Goal: Information Seeking & Learning: Learn about a topic

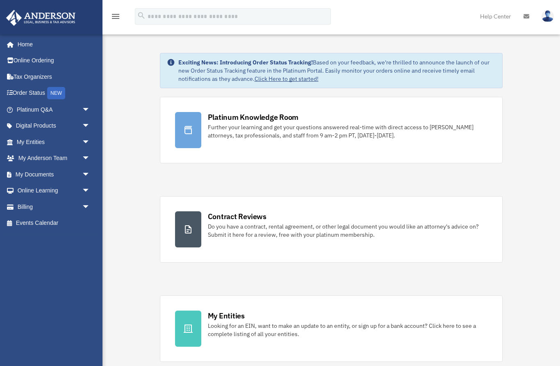
click at [493, 15] on link "Help Center" at bounding box center [495, 16] width 43 height 32
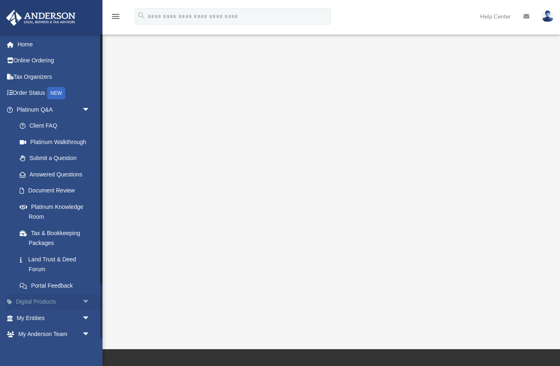
click at [84, 299] on span "arrow_drop_down" at bounding box center [90, 302] width 16 height 17
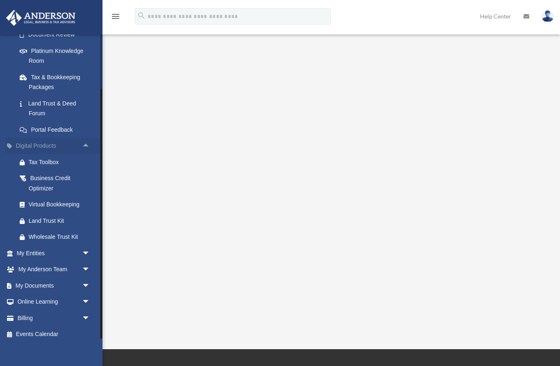
scroll to position [155, 0]
click at [85, 279] on span "arrow_drop_down" at bounding box center [90, 286] width 16 height 17
click at [34, 299] on link "Box" at bounding box center [56, 302] width 91 height 16
click at [38, 294] on link "Box" at bounding box center [56, 302] width 91 height 16
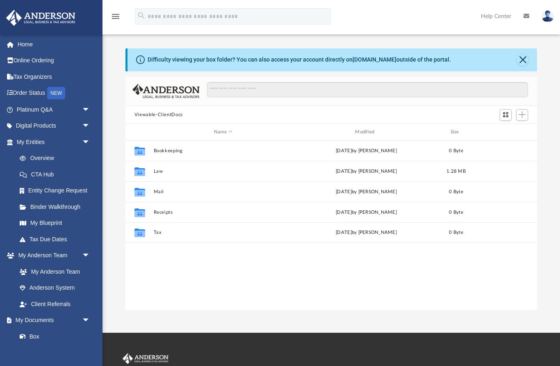
scroll to position [0, 0]
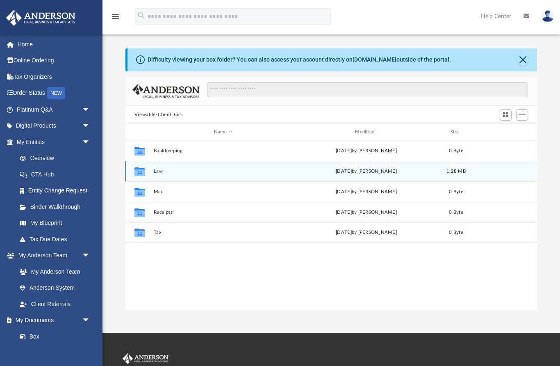
click at [155, 174] on button "Law" at bounding box center [222, 171] width 139 height 5
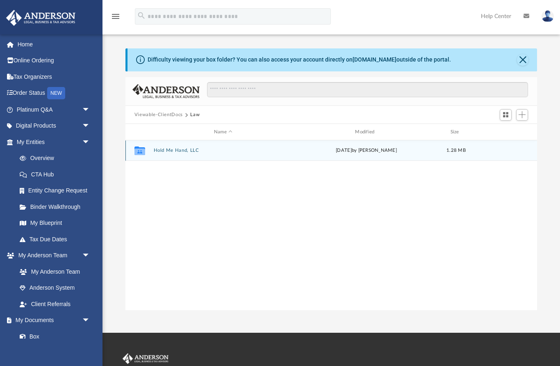
click at [183, 152] on button "Hold Me Hand, LLC" at bounding box center [222, 150] width 139 height 5
click at [167, 152] on button "Initial Docs" at bounding box center [222, 150] width 139 height 5
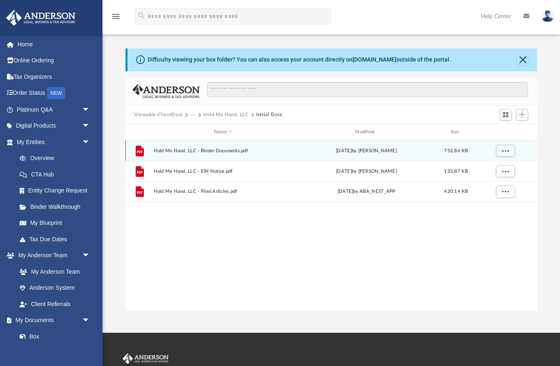
click at [233, 152] on span "Hold Me Hand, LLC - Binder Documents.pdf" at bounding box center [222, 150] width 139 height 5
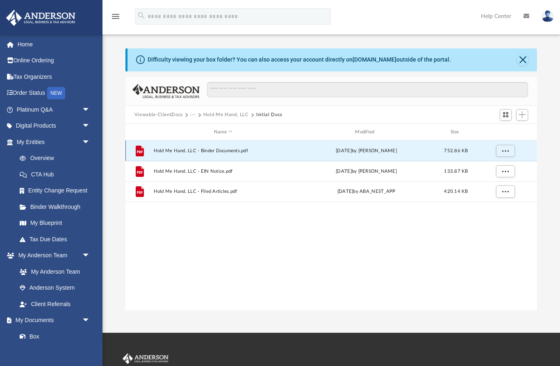
click at [135, 151] on icon "File" at bounding box center [139, 150] width 13 height 13
click at [505, 153] on span "More options" at bounding box center [505, 150] width 7 height 5
click at [496, 165] on li "Preview" at bounding box center [498, 167] width 24 height 9
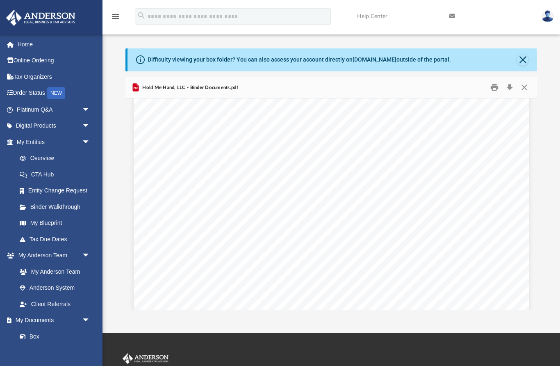
scroll to position [36108, 0]
click at [521, 89] on button "Close" at bounding box center [524, 87] width 15 height 13
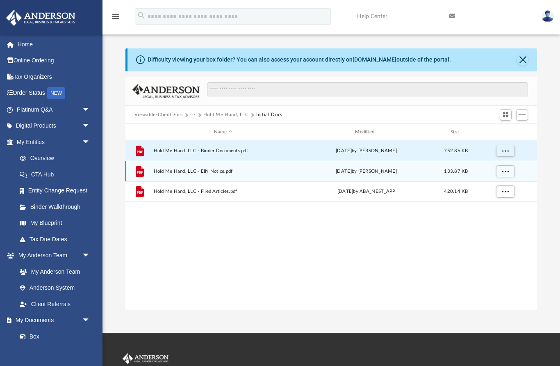
click at [177, 171] on span "Hold Me Hand, LLC - EIN Notice.pdf" at bounding box center [222, 171] width 139 height 5
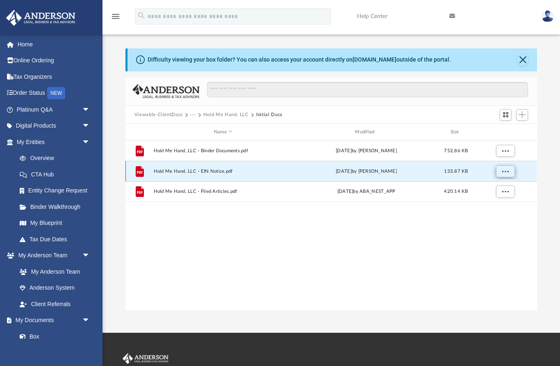
click at [505, 171] on span "More options" at bounding box center [505, 171] width 7 height 5
click at [492, 186] on li "Preview" at bounding box center [498, 187] width 24 height 9
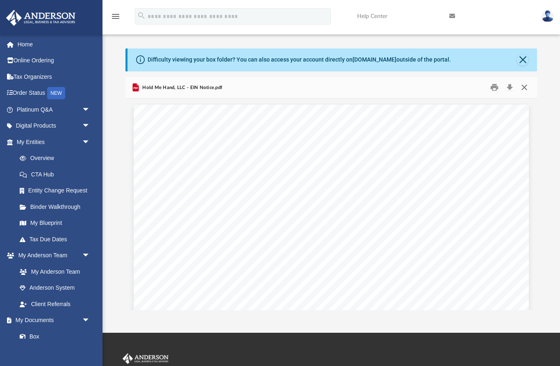
click at [523, 89] on button "Close" at bounding box center [524, 87] width 15 height 13
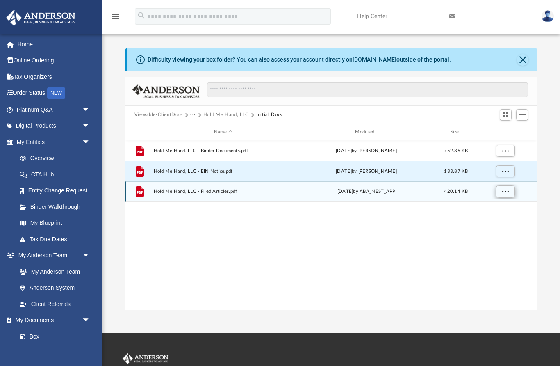
click at [507, 192] on span "More options" at bounding box center [505, 191] width 7 height 5
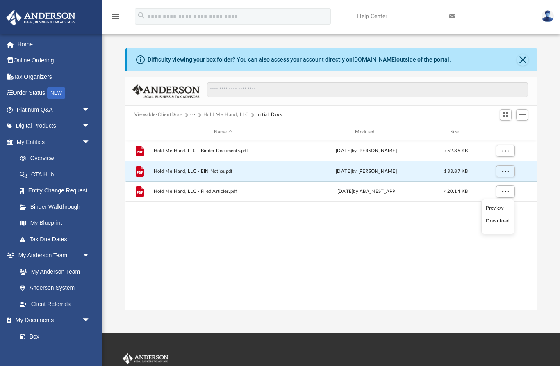
click at [496, 206] on li "Preview" at bounding box center [498, 208] width 24 height 9
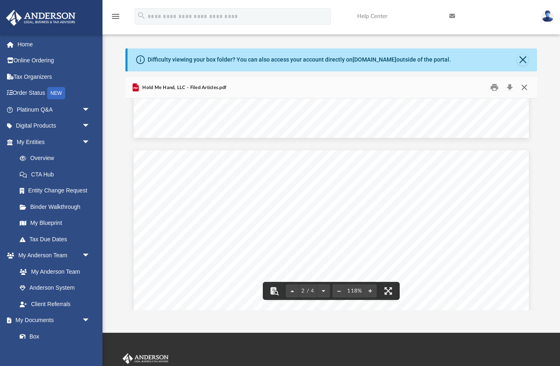
click at [525, 88] on button "Close" at bounding box center [524, 87] width 15 height 13
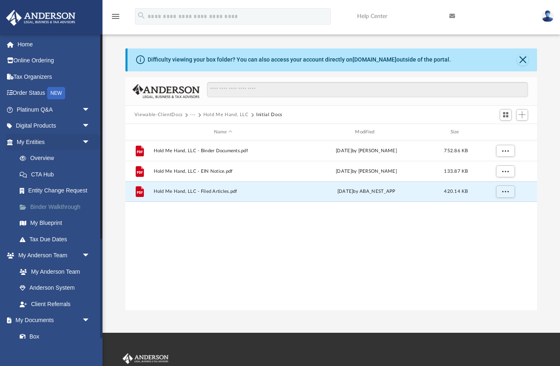
click at [46, 206] on link "Binder Walkthrough" at bounding box center [56, 207] width 91 height 16
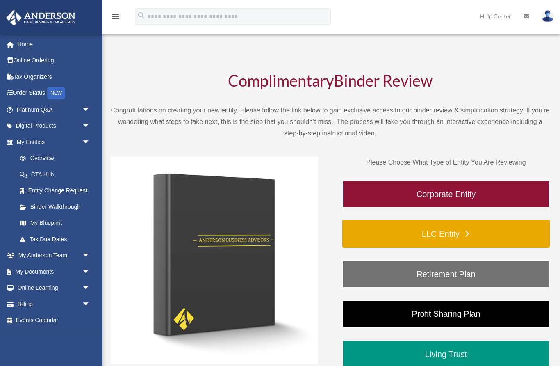
click at [496, 234] on link "LLC Entity" at bounding box center [447, 234] width 208 height 28
click at [457, 231] on link "LLC Entity" at bounding box center [447, 234] width 208 height 28
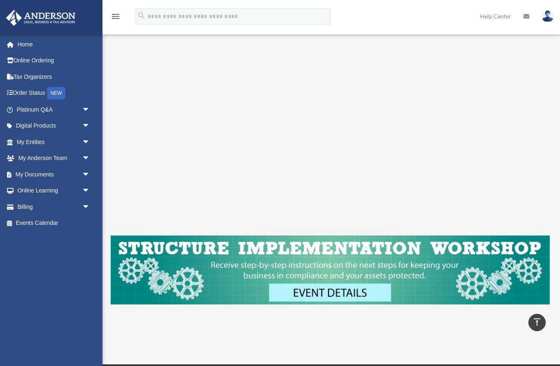
scroll to position [146, 0]
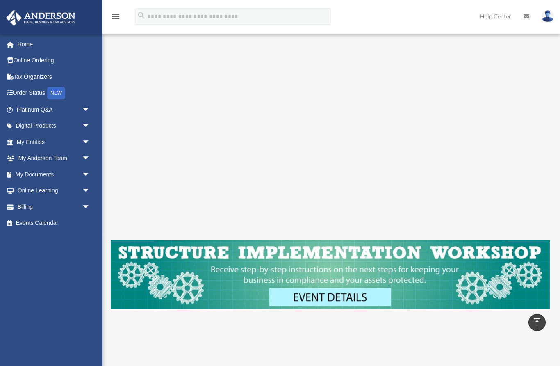
click at [135, 243] on img at bounding box center [330, 274] width 439 height 69
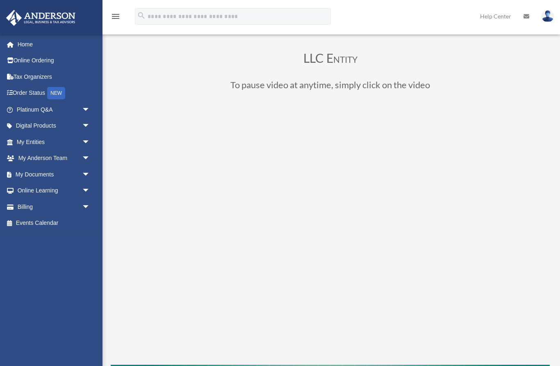
scroll to position [5, 0]
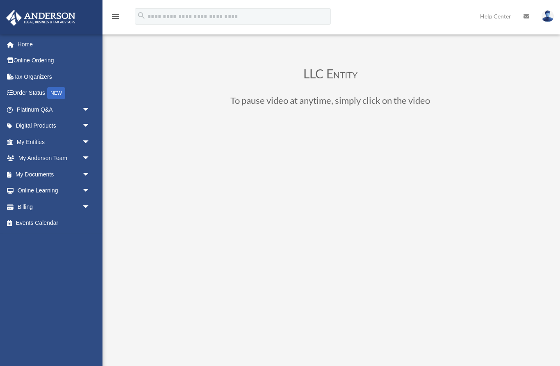
click at [123, 366] on div "LLC Entity To pause video at anytime, simply click on the video" at bounding box center [330, 258] width 439 height 383
click at [89, 107] on span "arrow_drop_down" at bounding box center [90, 109] width 16 height 17
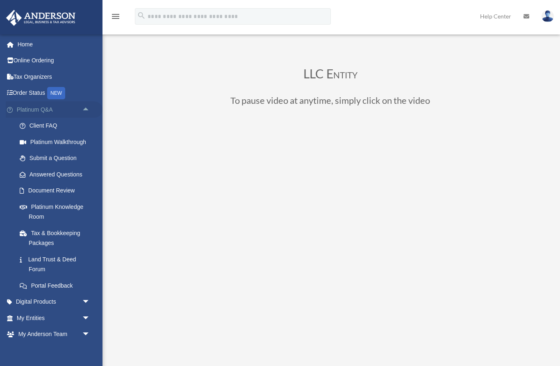
scroll to position [40, 0]
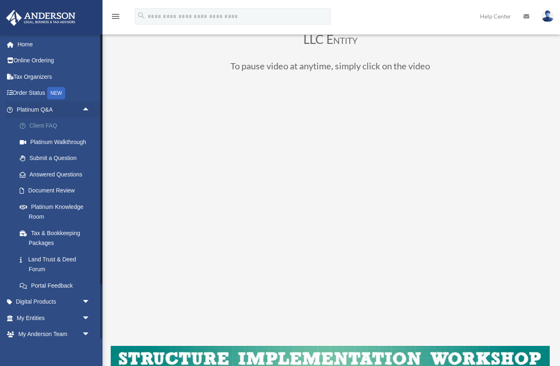
click at [36, 125] on link "Client FAQ" at bounding box center [56, 126] width 91 height 16
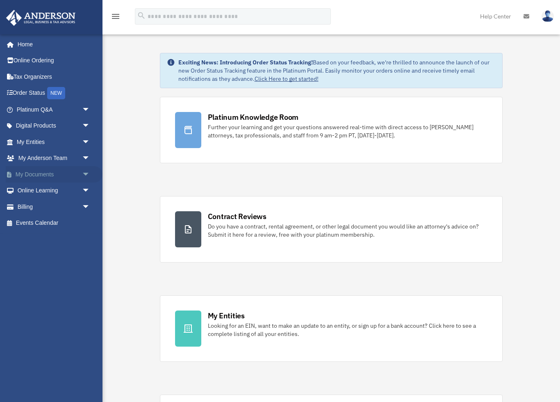
click at [86, 170] on span "arrow_drop_down" at bounding box center [90, 174] width 16 height 17
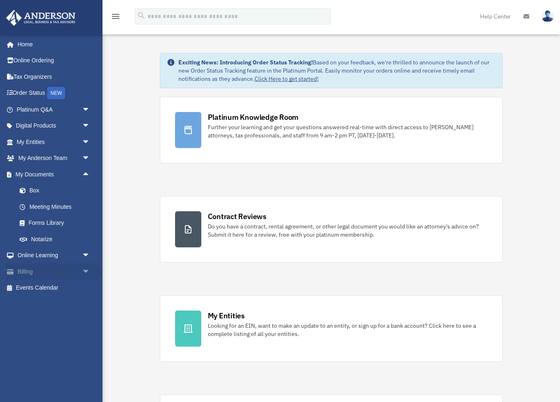
click at [84, 268] on span "arrow_drop_down" at bounding box center [90, 271] width 16 height 17
click at [37, 224] on link "Forms Library" at bounding box center [56, 223] width 91 height 16
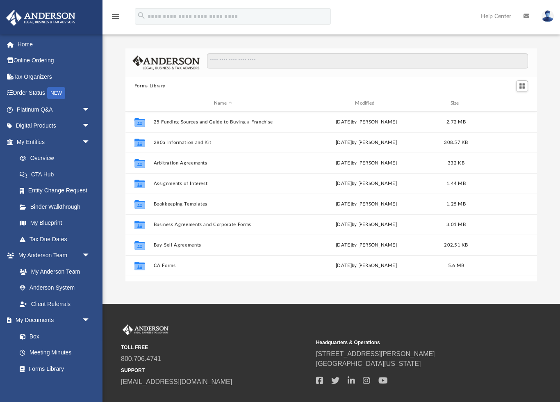
scroll to position [187, 412]
click at [84, 107] on span "arrow_drop_down" at bounding box center [90, 109] width 16 height 17
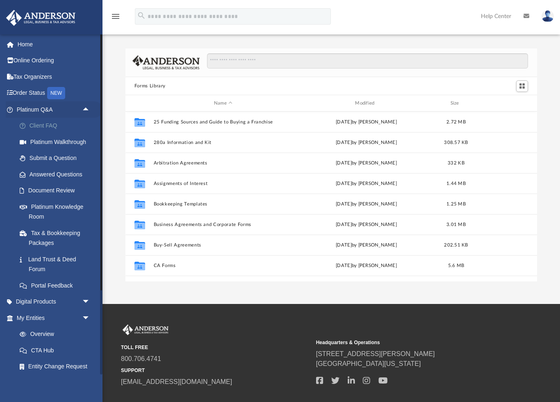
click at [35, 127] on link "Client FAQ" at bounding box center [56, 126] width 91 height 16
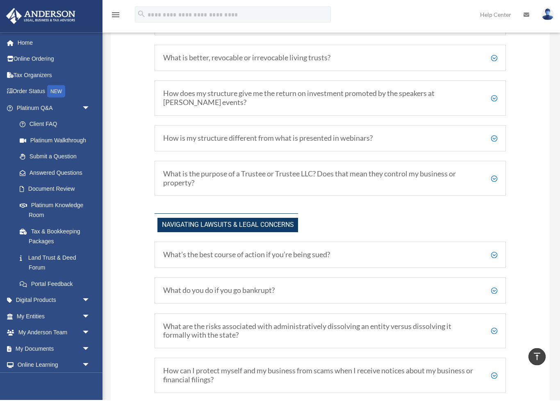
scroll to position [486, 0]
click at [498, 171] on div "What is the purpose of a Trustee or Trustee LLC? Does that mean they control my…" at bounding box center [331, 179] width 352 height 35
click at [493, 176] on h5 "What is the purpose of a Trustee or Trustee LLC? Does that mean they control my…" at bounding box center [330, 180] width 334 height 18
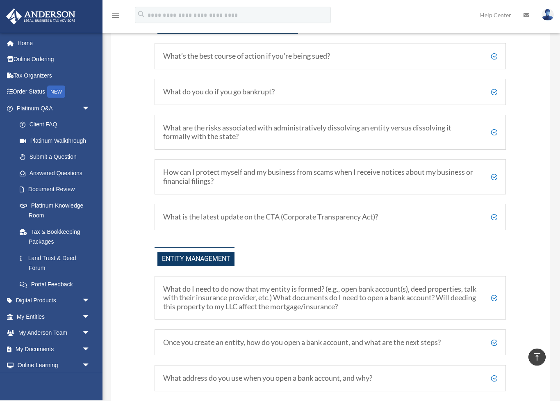
scroll to position [774, 0]
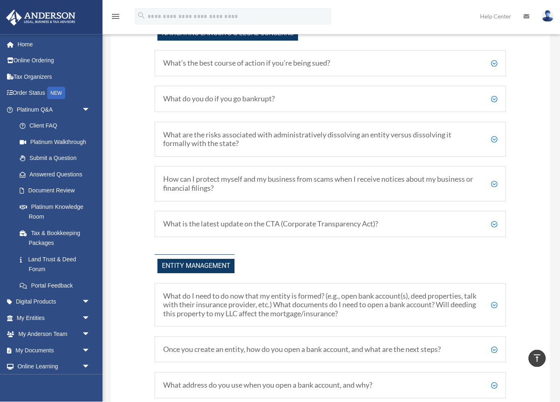
click at [493, 220] on h5 "What is the latest update on the CTA (Corporate Transparency Act)?" at bounding box center [330, 224] width 334 height 9
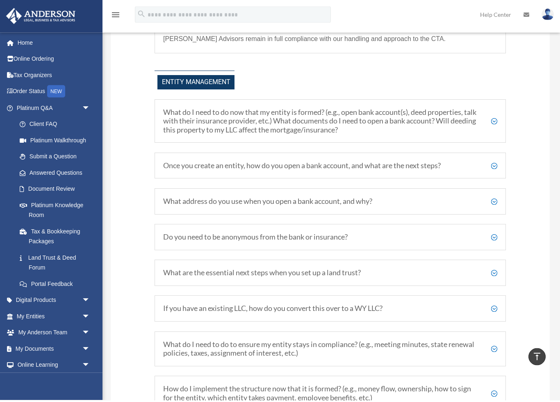
scroll to position [1000, 0]
click at [488, 162] on h5 "Once you create an entity, how do you open a bank account, and what are the nex…" at bounding box center [330, 166] width 334 height 9
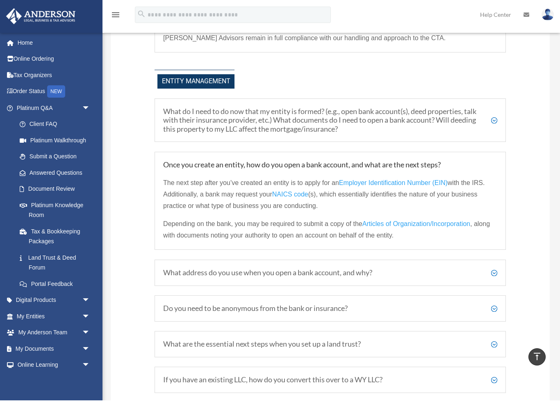
click at [491, 270] on h5 "What address do you use when you open a bank account, and why?" at bounding box center [330, 274] width 334 height 9
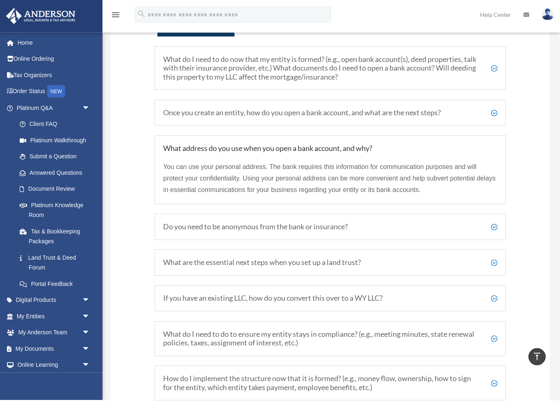
scroll to position [1053, 0]
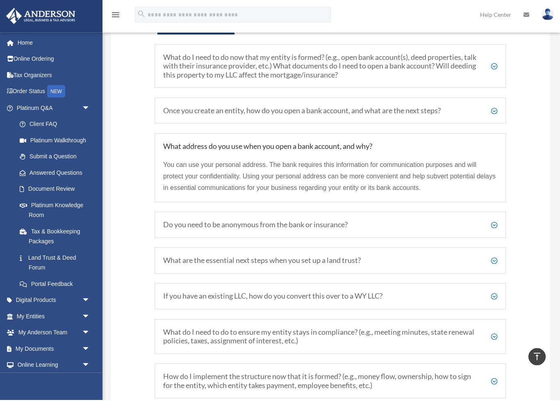
click at [492, 222] on h5 "Do you need to be anonymous from the bank or insurance?" at bounding box center [330, 226] width 334 height 9
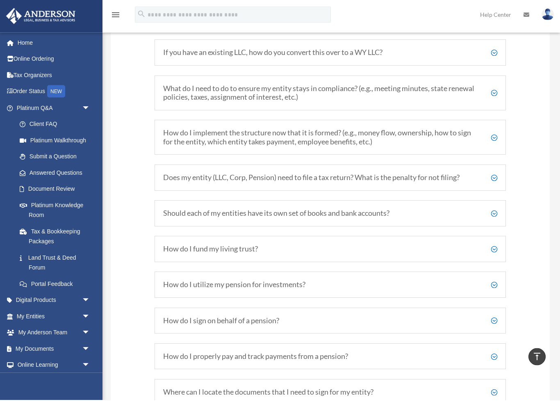
scroll to position [1339, 0]
click at [492, 129] on h5 "How do I implement the structure now that it is formed? (e.g., money flow, owne…" at bounding box center [330, 138] width 334 height 18
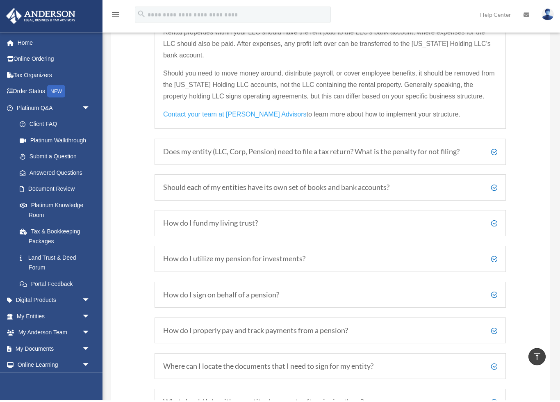
scroll to position [1394, 0]
click at [498, 177] on div "Should each of my entities have its own set of books and bank accounts? While i…" at bounding box center [331, 189] width 352 height 26
click at [492, 185] on h5 "Should each of my entities have its own set of books and bank accounts?" at bounding box center [330, 189] width 334 height 9
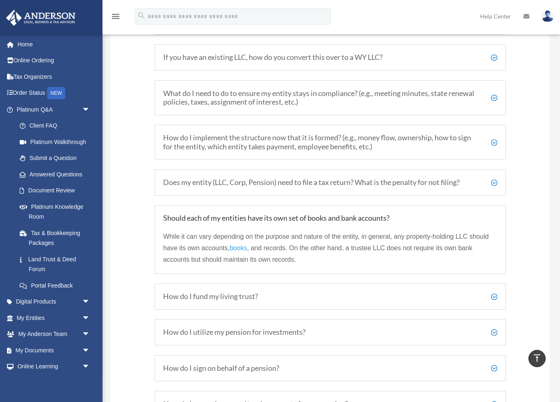
scroll to position [1251, 0]
click at [493, 135] on h5 "How do I implement the structure now that it is formed? (e.g., money flow, owne…" at bounding box center [330, 143] width 334 height 18
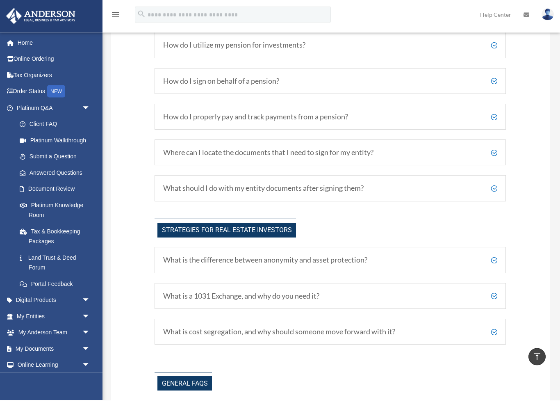
scroll to position [1608, 0]
click at [493, 185] on h5 "What should I do with my entity documents after signing them?" at bounding box center [330, 189] width 334 height 9
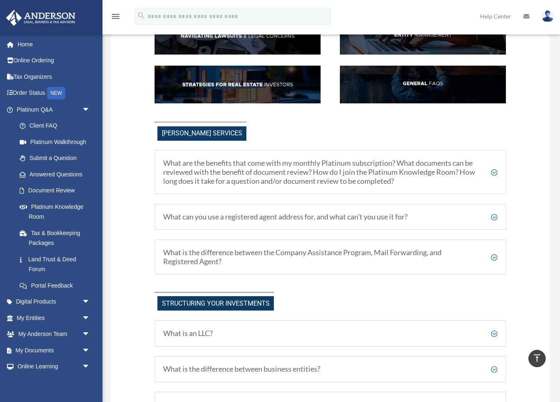
scroll to position [0, 0]
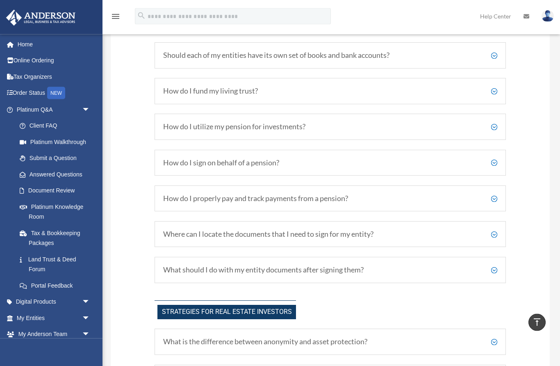
scroll to position [1277, 0]
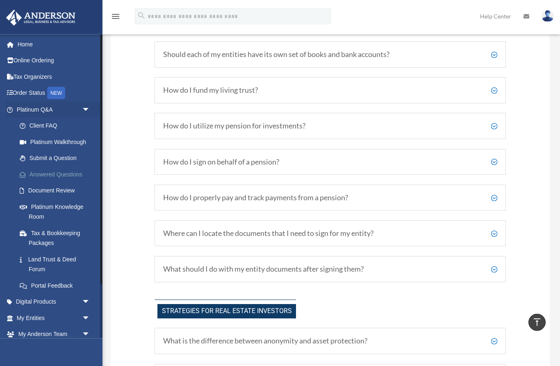
click at [31, 174] on link "Answered Questions" at bounding box center [56, 174] width 91 height 16
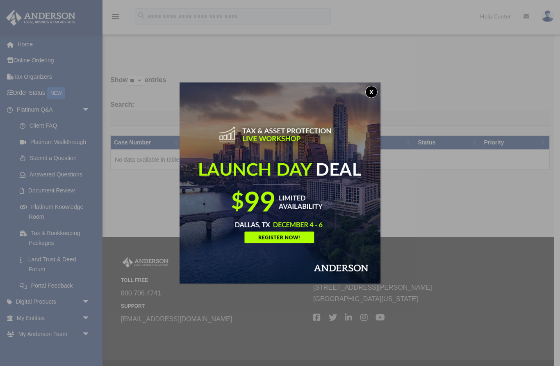
click at [374, 95] on button "x" at bounding box center [372, 92] width 12 height 12
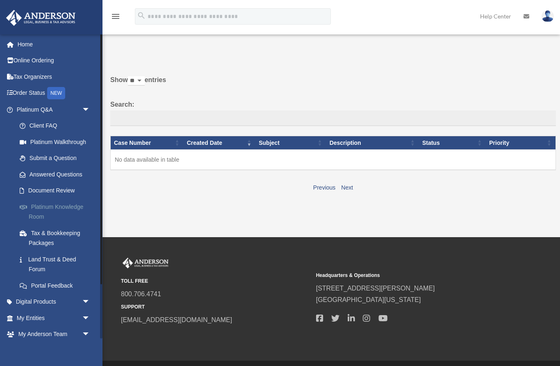
click at [47, 205] on link "Platinum Knowledge Room" at bounding box center [56, 212] width 91 height 26
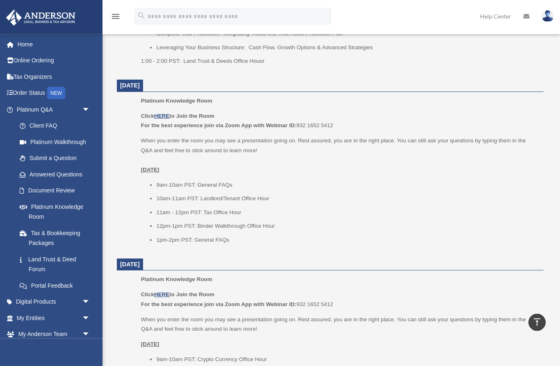
scroll to position [486, 0]
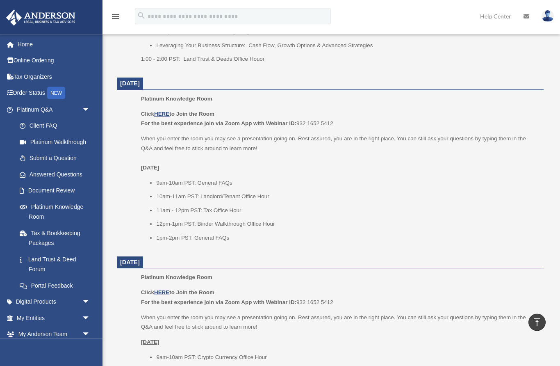
click at [527, 338] on p "[DATE]" at bounding box center [339, 343] width 397 height 10
click at [157, 233] on li "1pm-2pm PST: General FAQs" at bounding box center [347, 238] width 382 height 10
click at [195, 234] on li "1pm-2pm PST: General FAQs" at bounding box center [347, 238] width 382 height 10
